Goal: Register for event/course

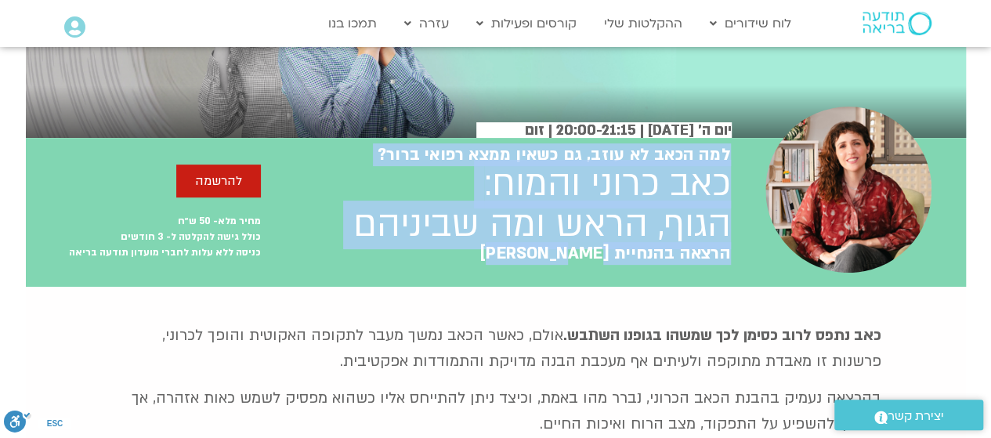
drag, startPoint x: 536, startPoint y: 258, endPoint x: 545, endPoint y: 255, distance: 9.7
click at [545, 255] on div "למה הכאב לא עוזב, גם כשאין ממצא רפואי ברור? כאב כרוני והמוח: הגוף, הראש ומה שבי…" at bounding box center [496, 212] width 470 height 149
copy div "למה הכאב לא עוזב, גם כשאין ממצא רפואי ברור? כאב כרוני והמוח: הגוף, הראש ומה שבי…"
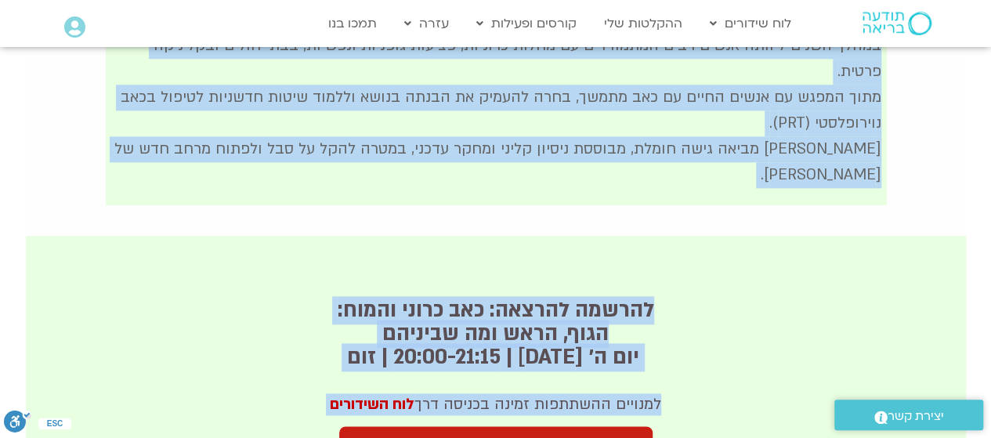
scroll to position [912, 0]
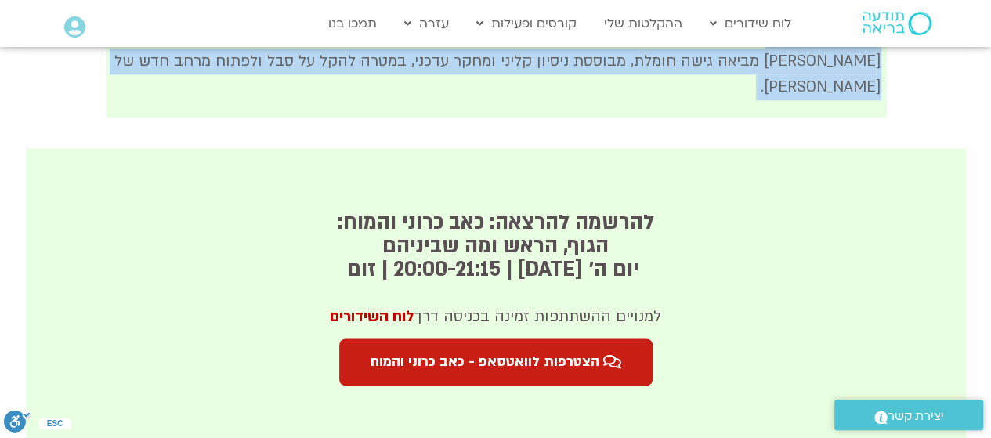
drag, startPoint x: 876, startPoint y: 253, endPoint x: 564, endPoint y: 107, distance: 344.4
click at [564, 107] on div "כאב נתפס לרוב כסימן לכך שמשהו בגופנו השתבש. אולם, כאשר הכאב נמשך מעבר לתקופה הא…" at bounding box center [496, 16] width 940 height 911
copy div "lo ipsu dolo sitam con adipi elitse doeiu. temp, inci utla etdo magn aliqua eni…"
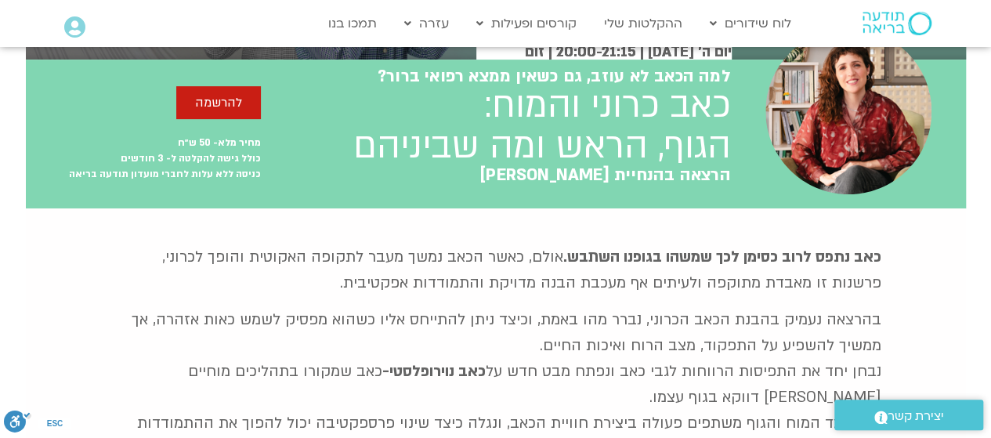
scroll to position [265, 0]
drag, startPoint x: 412, startPoint y: 245, endPoint x: 678, endPoint y: 305, distance: 272.8
click at [678, 305] on div "כאב נתפס לרוב כסימן לכך שמשהו בגופנו השתבש. אולם, כאשר הכאב נמשך מעבר לתקופה הא…" at bounding box center [496, 390] width 780 height 302
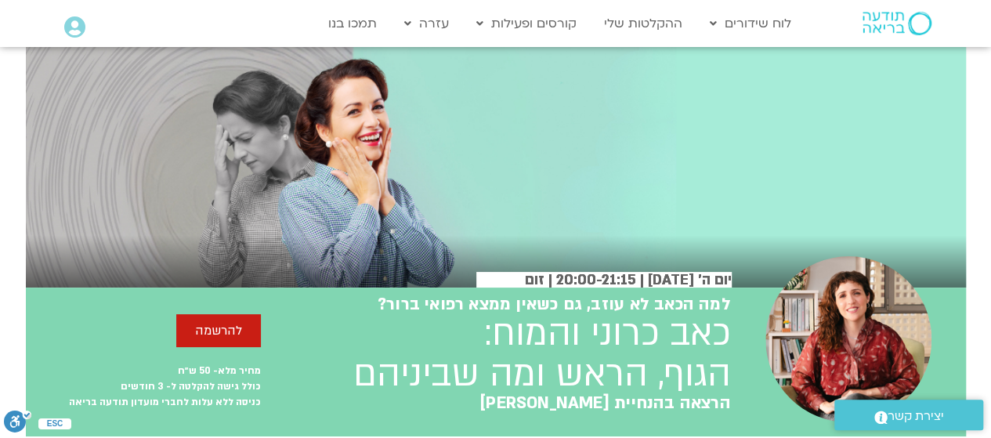
scroll to position [0, 0]
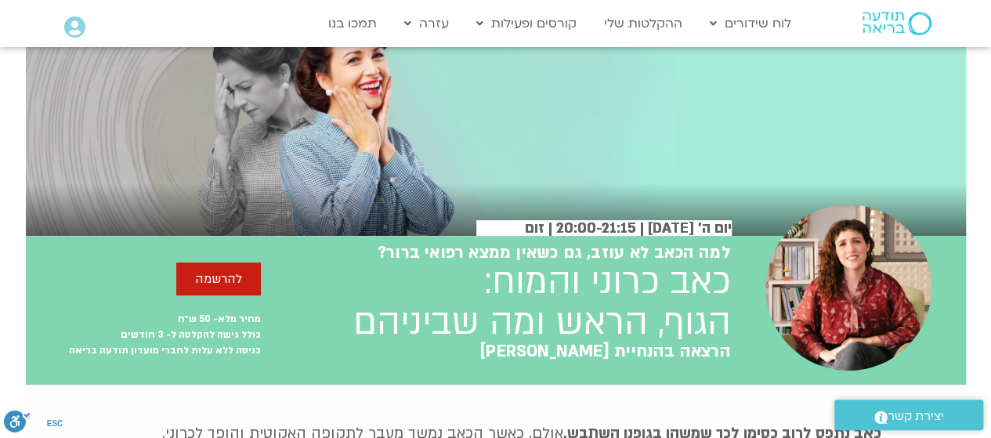
click at [168, 352] on p "מחיר מלא- 50 ש״ח כולל גישה להקלטה ל- 3 חודשים כניסה ללא עלות לחברי מועדון תודעה…" at bounding box center [143, 334] width 235 height 47
copy div "כניסה ללא עלות לחברי מועדון תודעה בריאה"
click at [405, 343] on h2 "כאב כרוני והמוח: הגוף, הראש ומה שביניהם" at bounding box center [541, 302] width 377 height 81
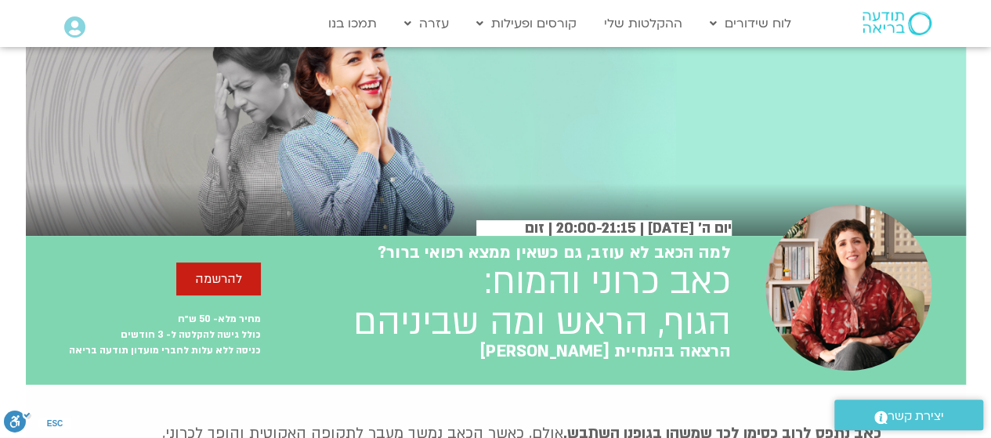
click at [214, 345] on p "מחיר מלא- 50 ש״ח כולל גישה להקלטה ל- 3 חודשים כניסה ללא עלות לחברי מועדון תודעה…" at bounding box center [143, 334] width 235 height 47
click at [240, 289] on link "להרשמה" at bounding box center [218, 278] width 85 height 33
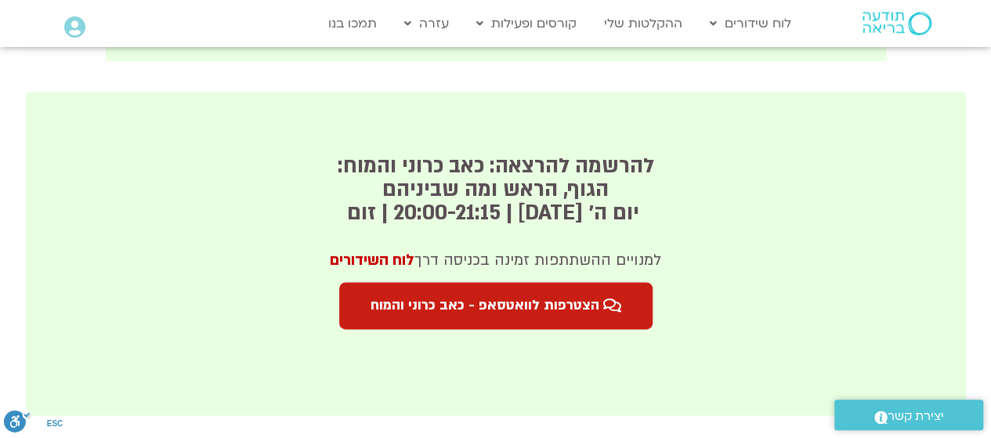
scroll to position [976, 0]
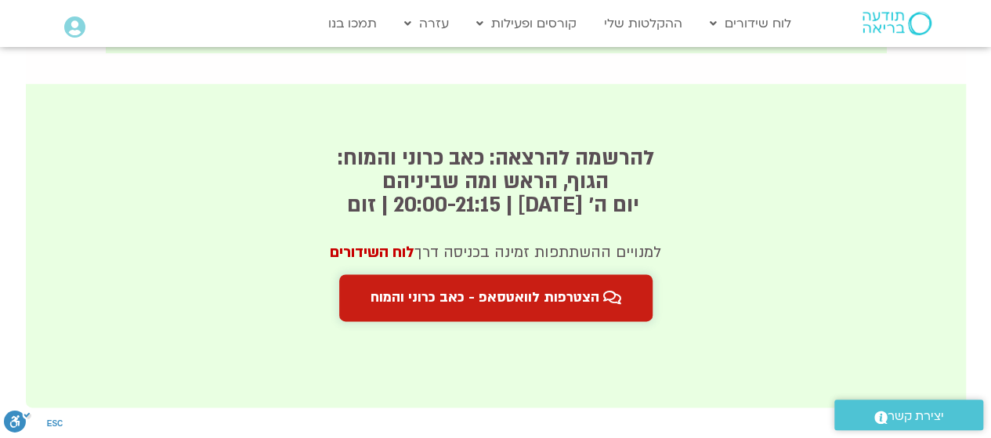
click at [413, 290] on span "הצטרפות לוואטסאפ - כאב כרוני והמוח" at bounding box center [484, 298] width 229 height 16
